Goal: Navigation & Orientation: Find specific page/section

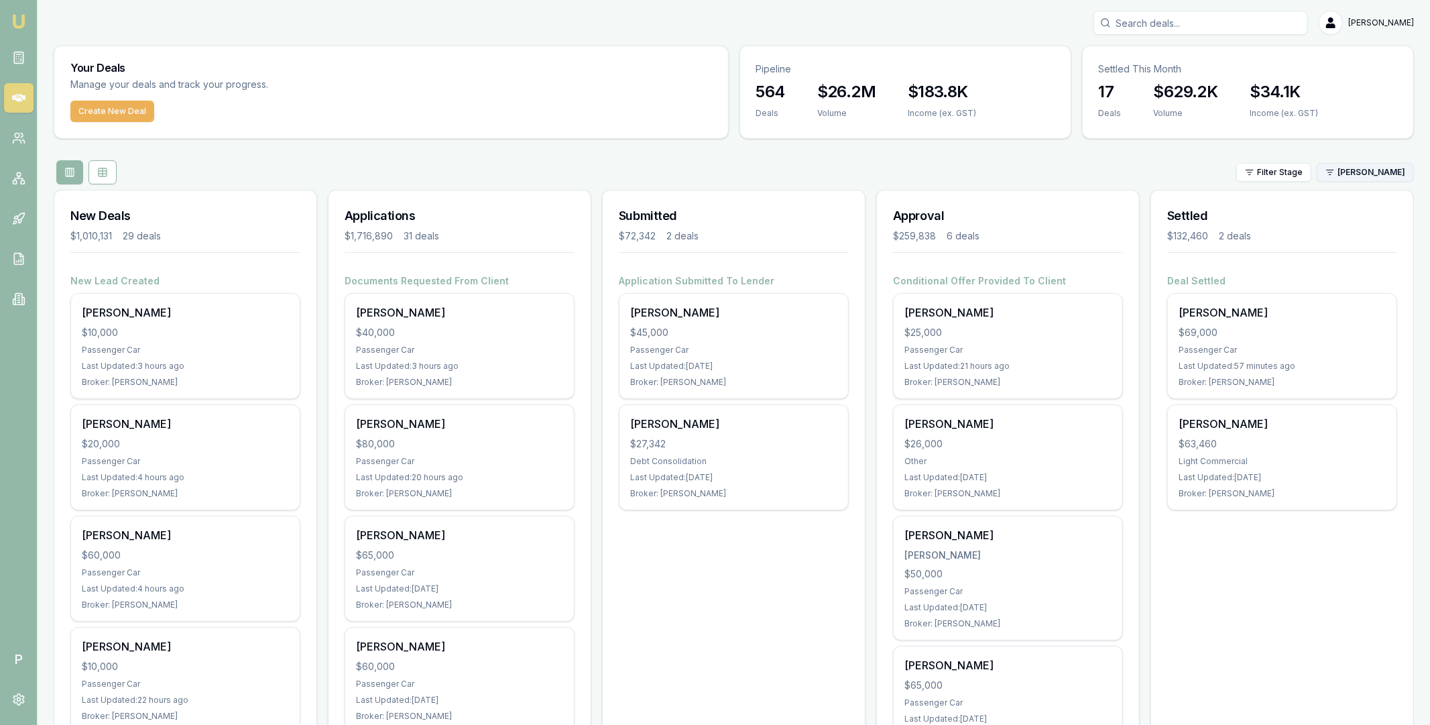
click at [1363, 172] on html "Emu Broker P Matt Leeburn Toggle Menu Your Deals Manage your deals and track yo…" at bounding box center [715, 362] width 1430 height 725
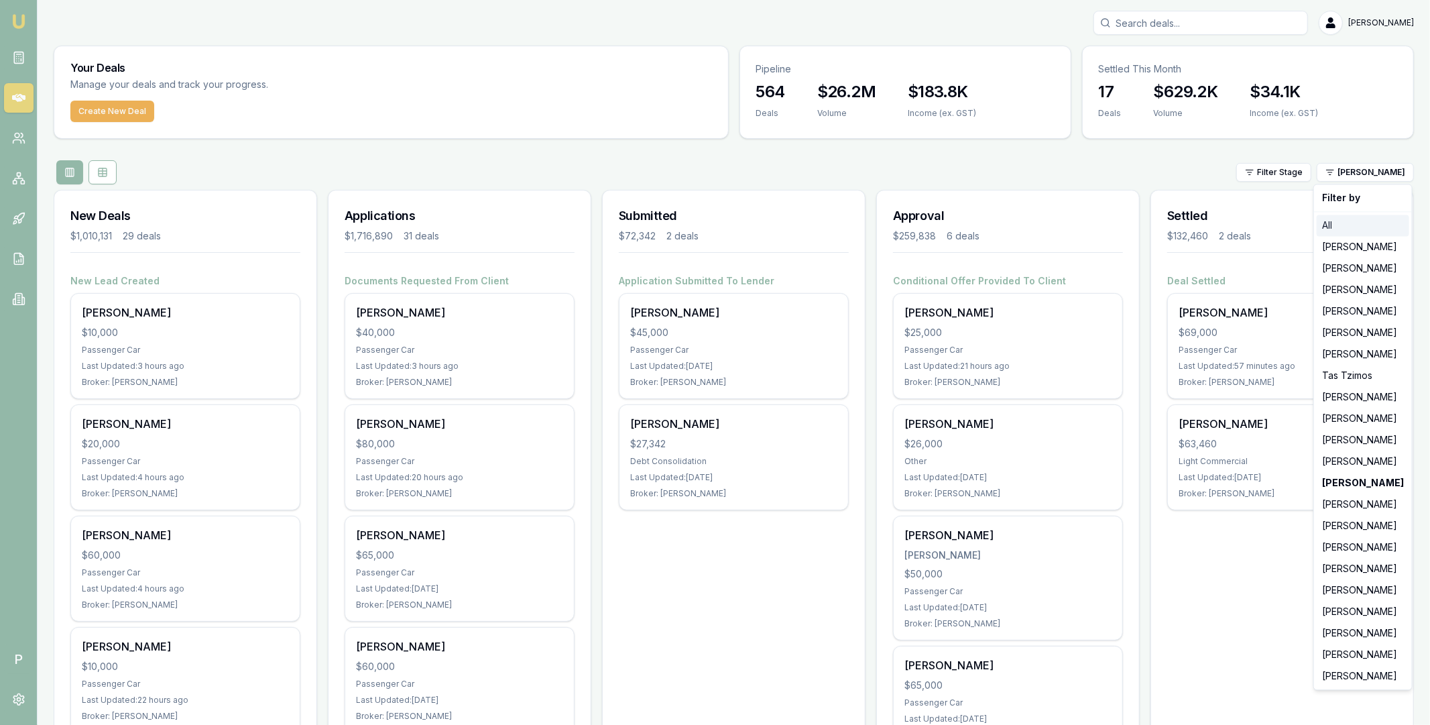
click at [1346, 215] on div "All" at bounding box center [1363, 225] width 93 height 21
